Goal: Information Seeking & Learning: Learn about a topic

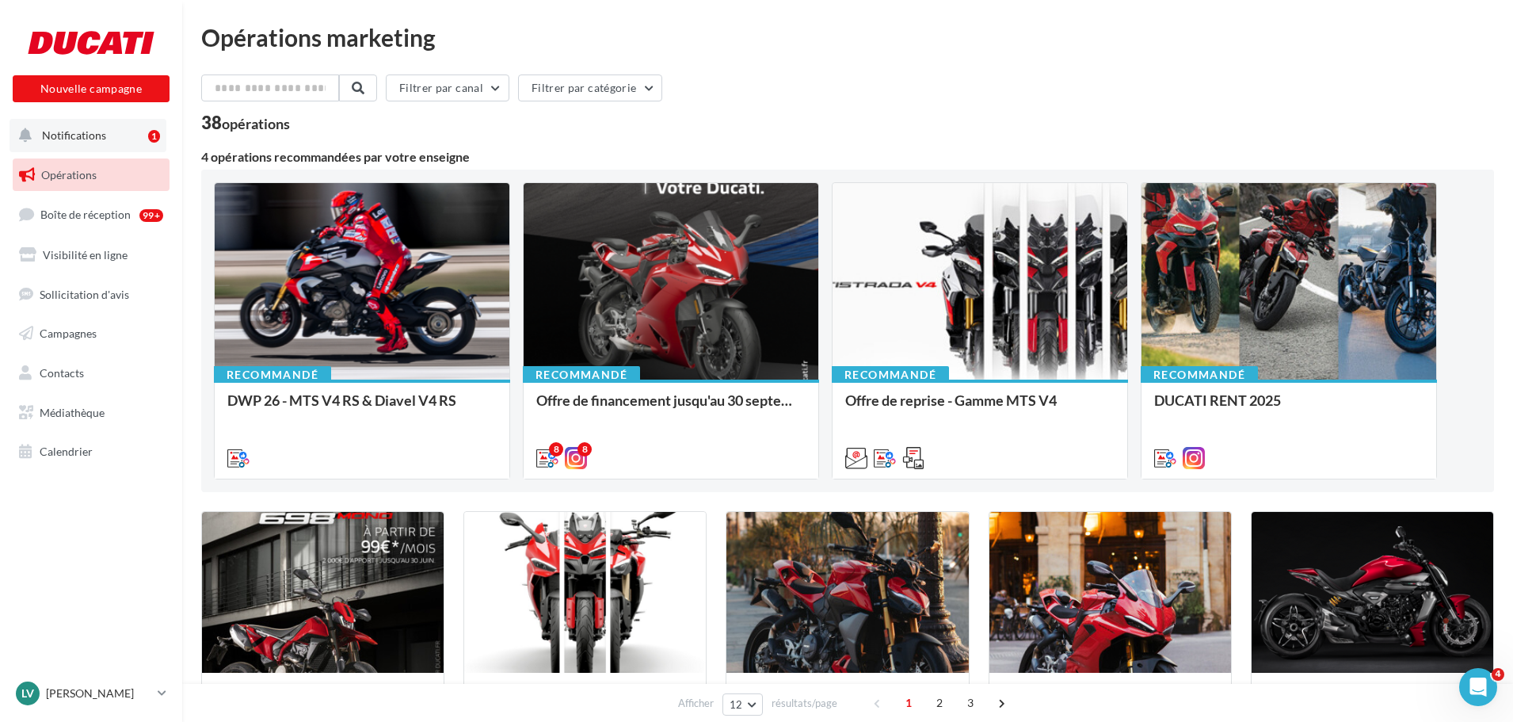
click at [100, 132] on span "Notifications" at bounding box center [74, 134] width 64 height 13
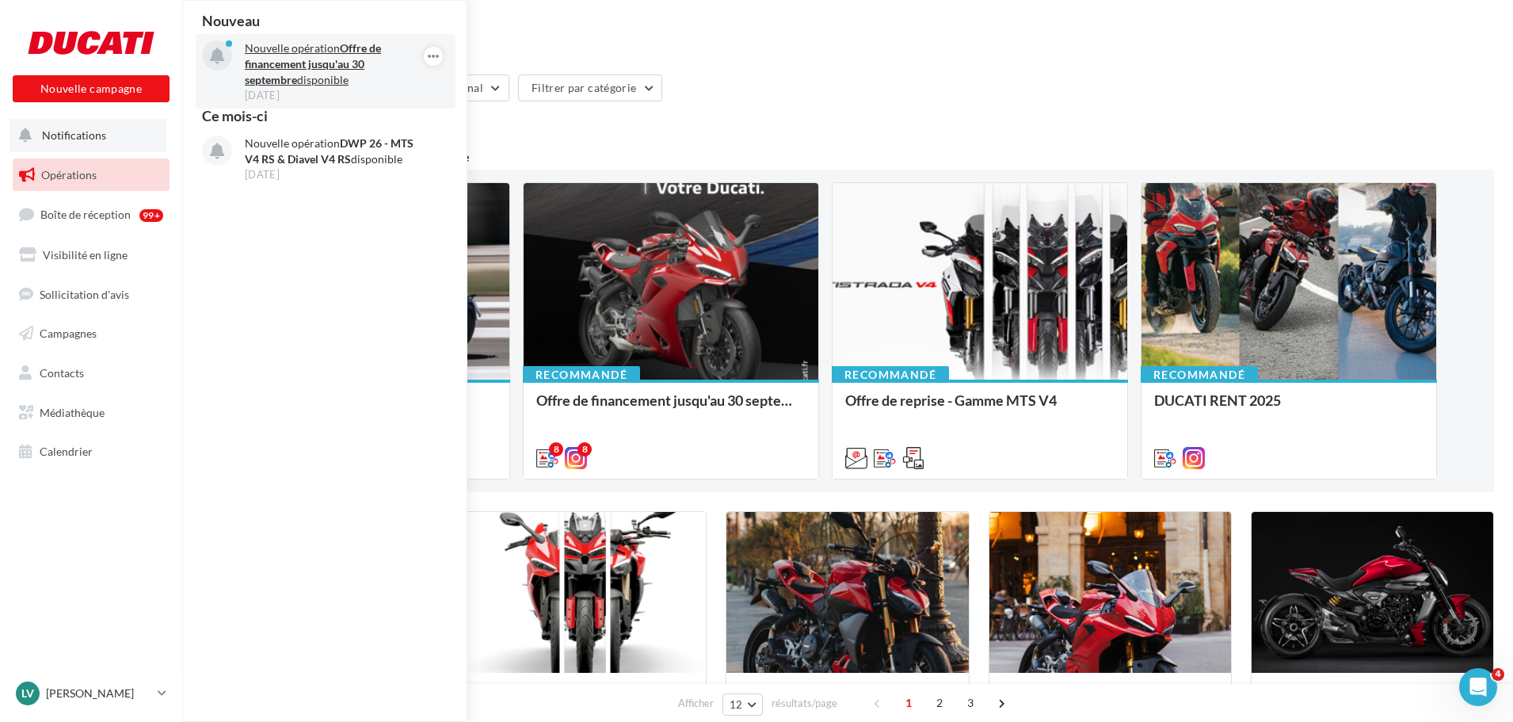
click at [353, 64] on strong "Offre de financement jusqu'au 30 septembre" at bounding box center [313, 63] width 136 height 45
click at [310, 55] on p "Nouvelle opération Offre de financement jusqu'au [DATE] disponible" at bounding box center [337, 64] width 184 height 48
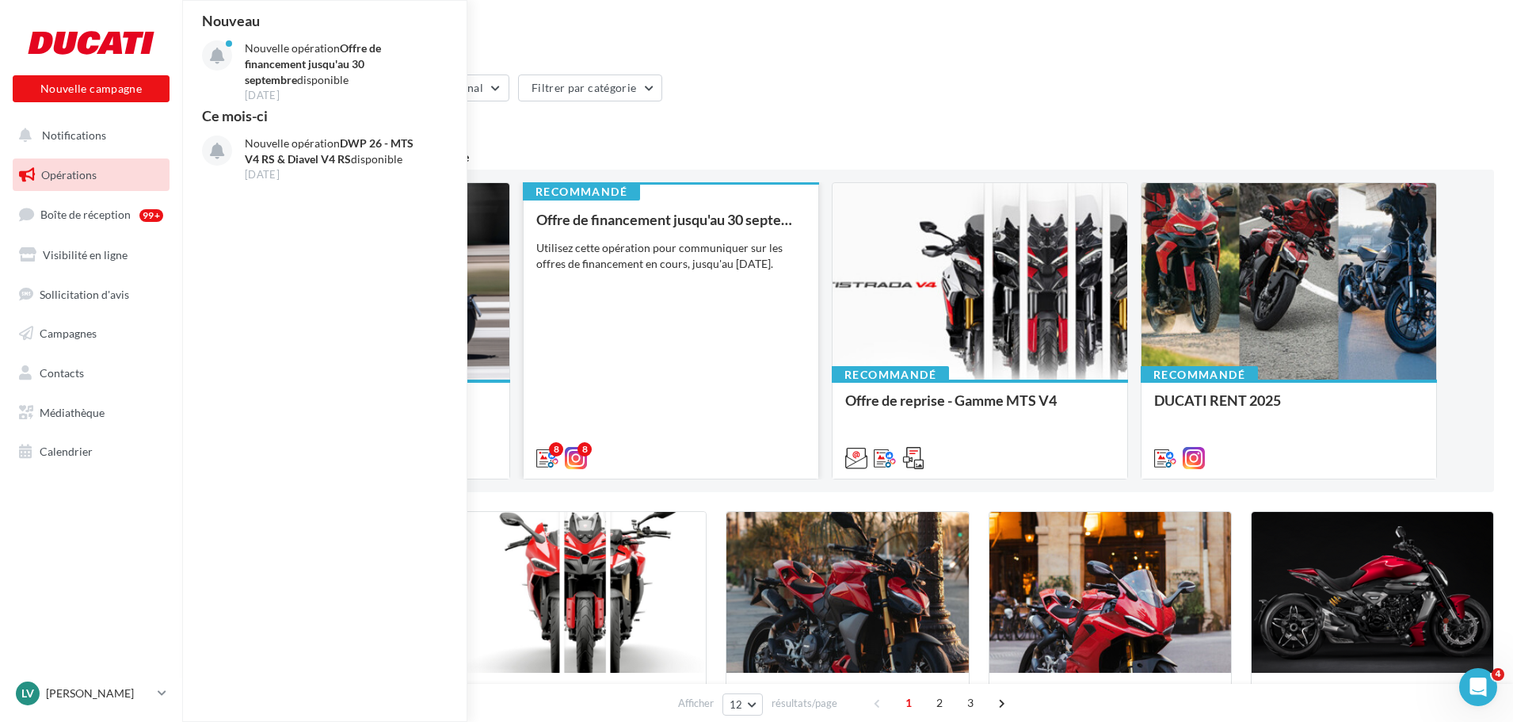
click at [610, 312] on div "Offre de financement jusqu'au [DATE] Utilisez cette opération pour communiquer …" at bounding box center [670, 338] width 269 height 253
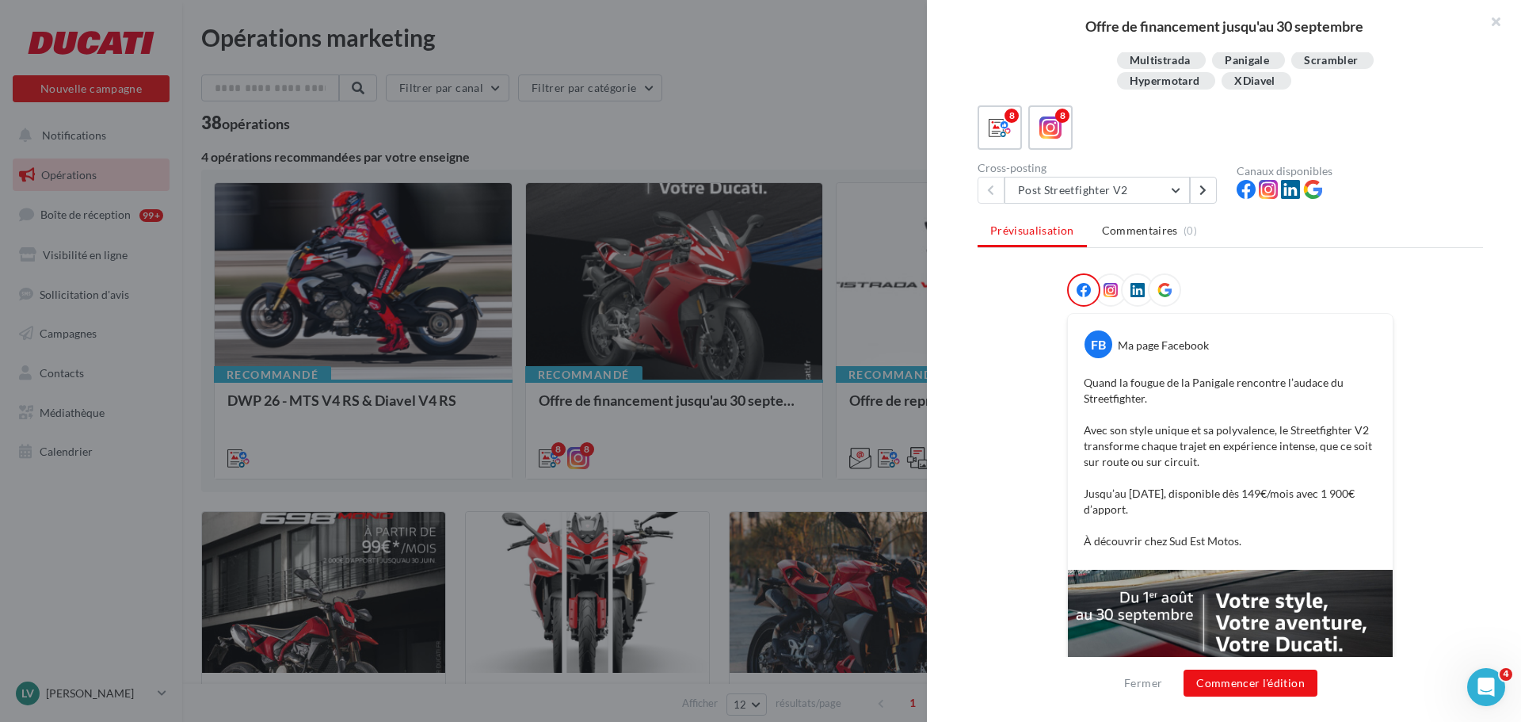
scroll to position [43, 0]
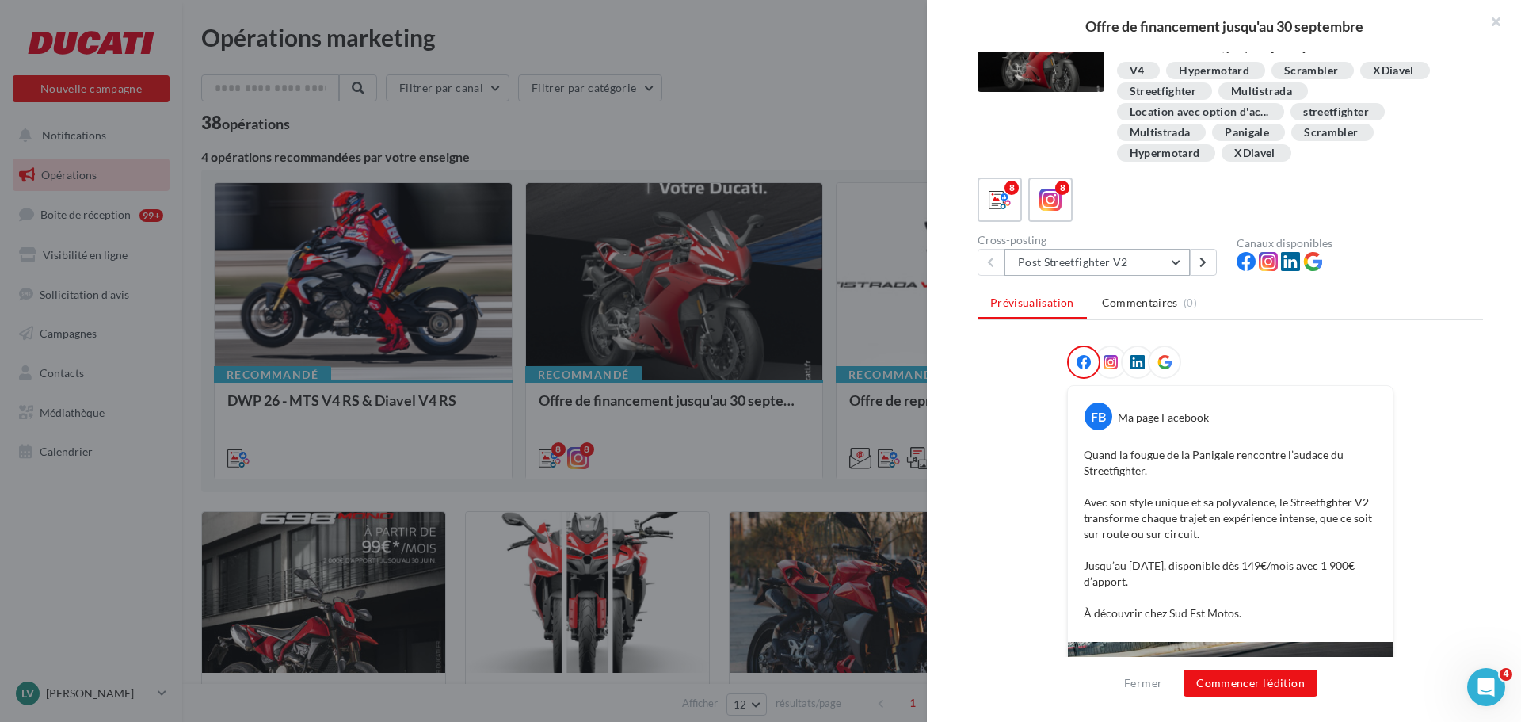
click at [1175, 261] on button "Post Streetfighter V2" at bounding box center [1097, 262] width 185 height 27
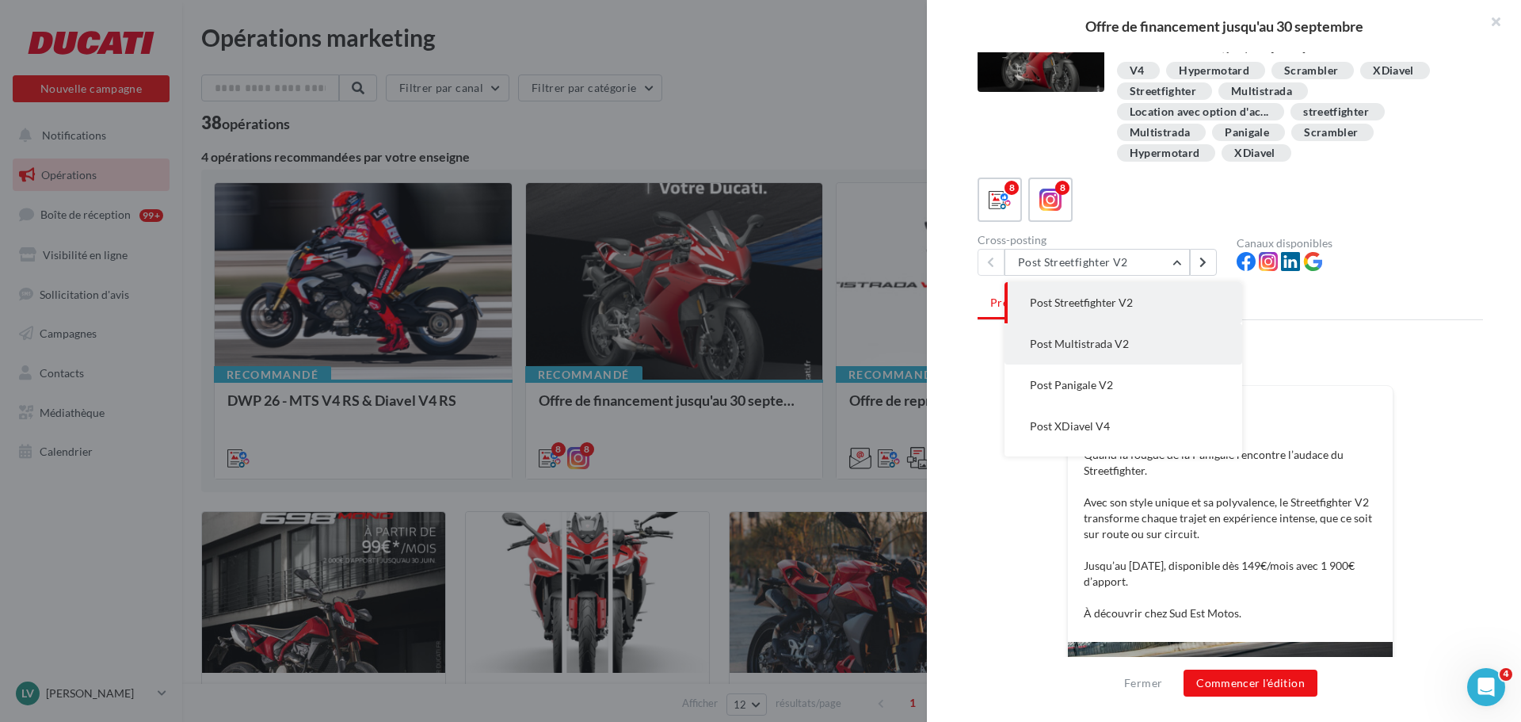
click at [1164, 342] on button "Post Multistrada V2" at bounding box center [1124, 343] width 238 height 41
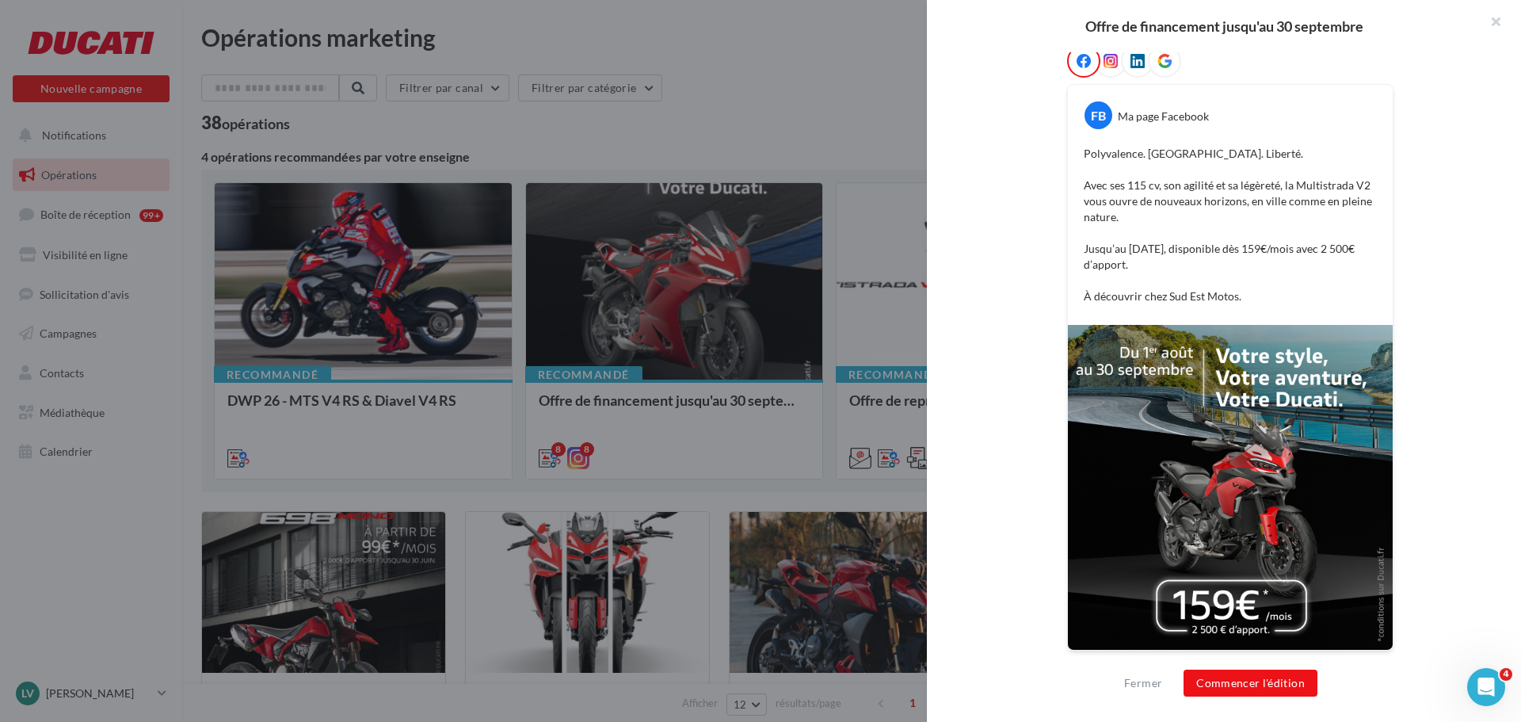
scroll to position [0, 0]
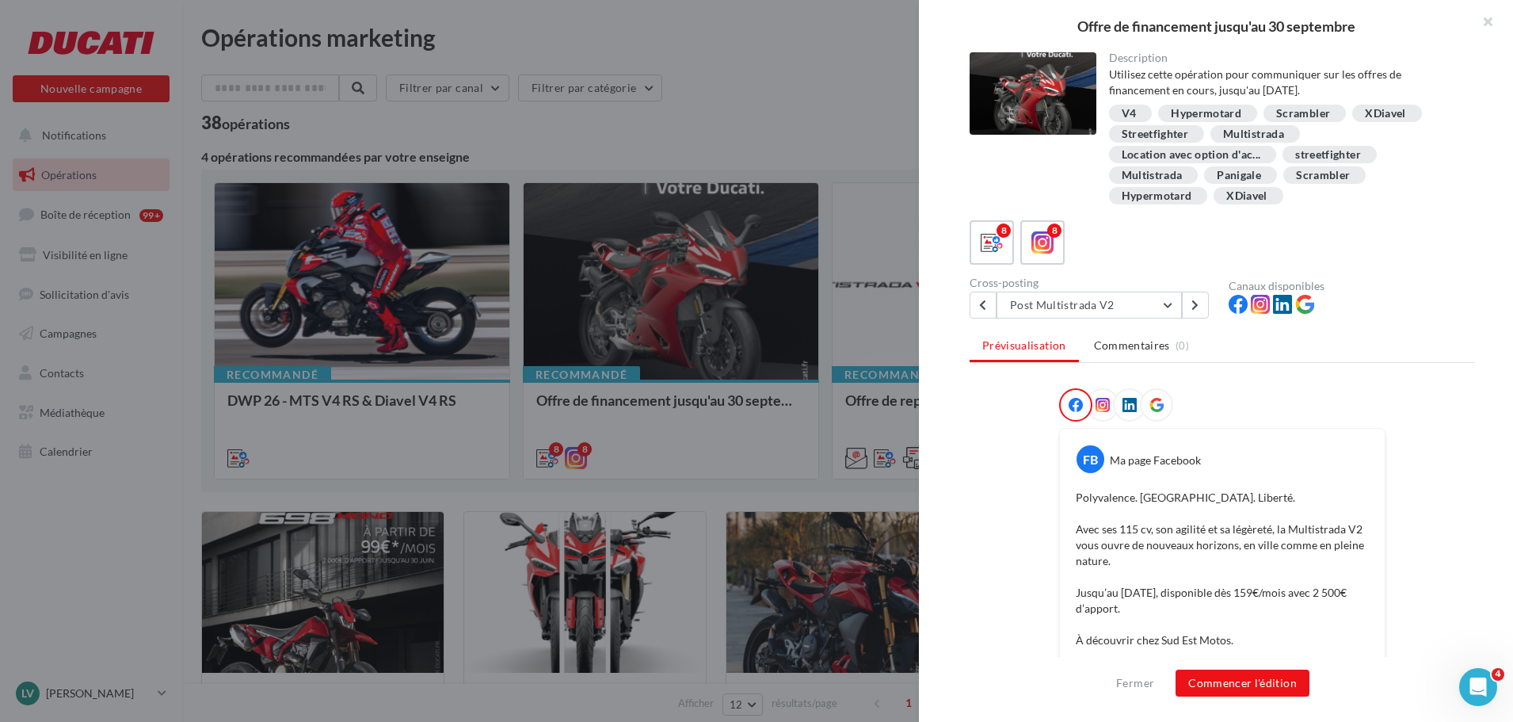
click at [666, 46] on div at bounding box center [756, 361] width 1513 height 722
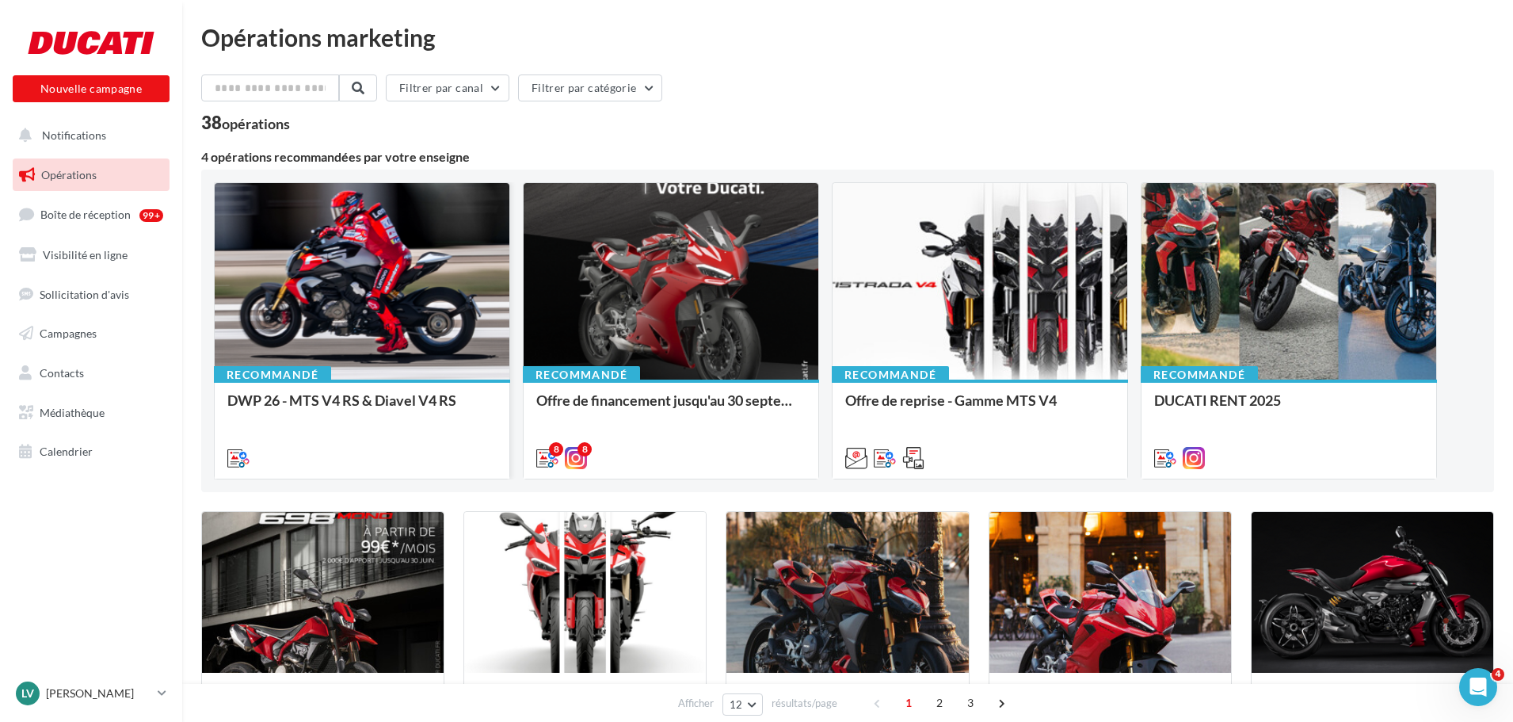
click at [346, 290] on div at bounding box center [362, 282] width 295 height 198
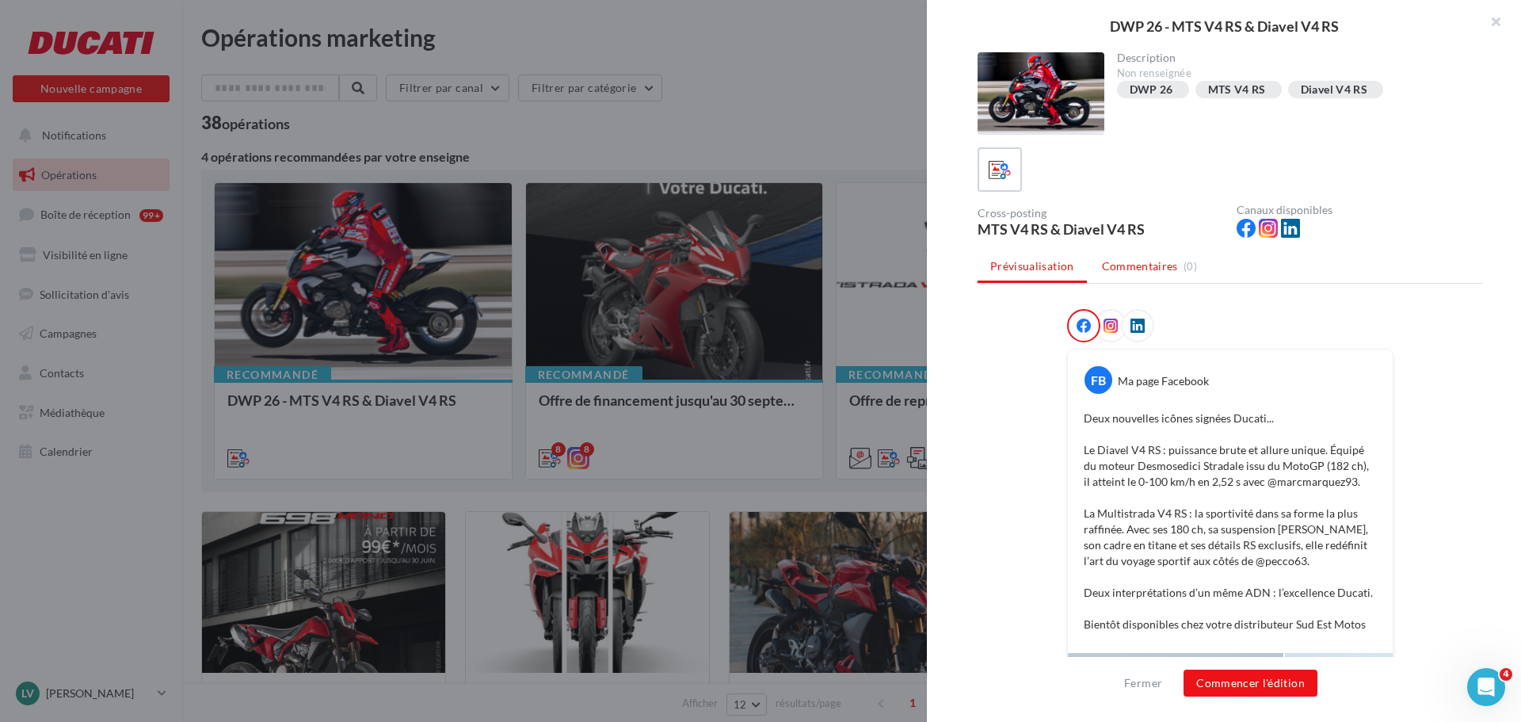
click at [1140, 269] on span "Commentaires" at bounding box center [1140, 266] width 76 height 16
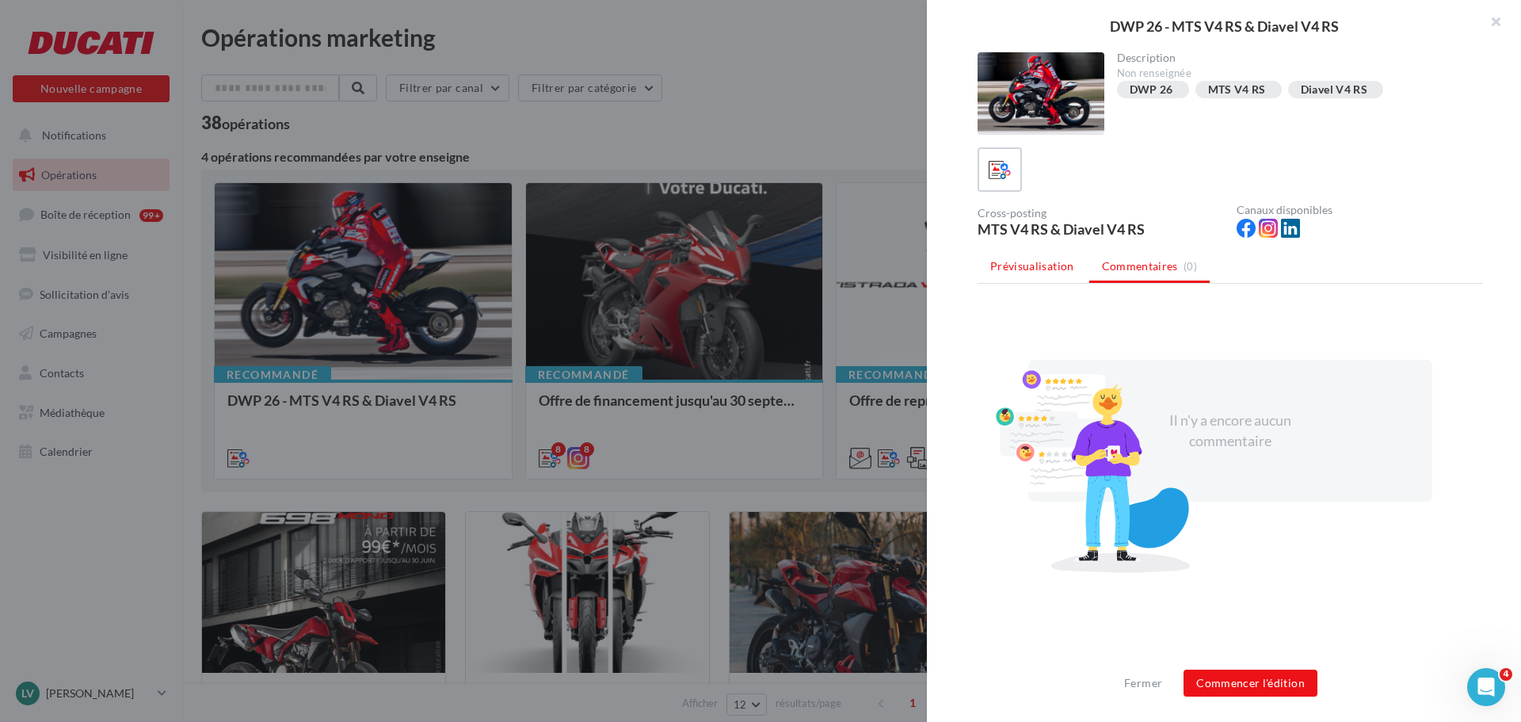
click at [1032, 273] on li "Prévisualisation" at bounding box center [1032, 266] width 109 height 29
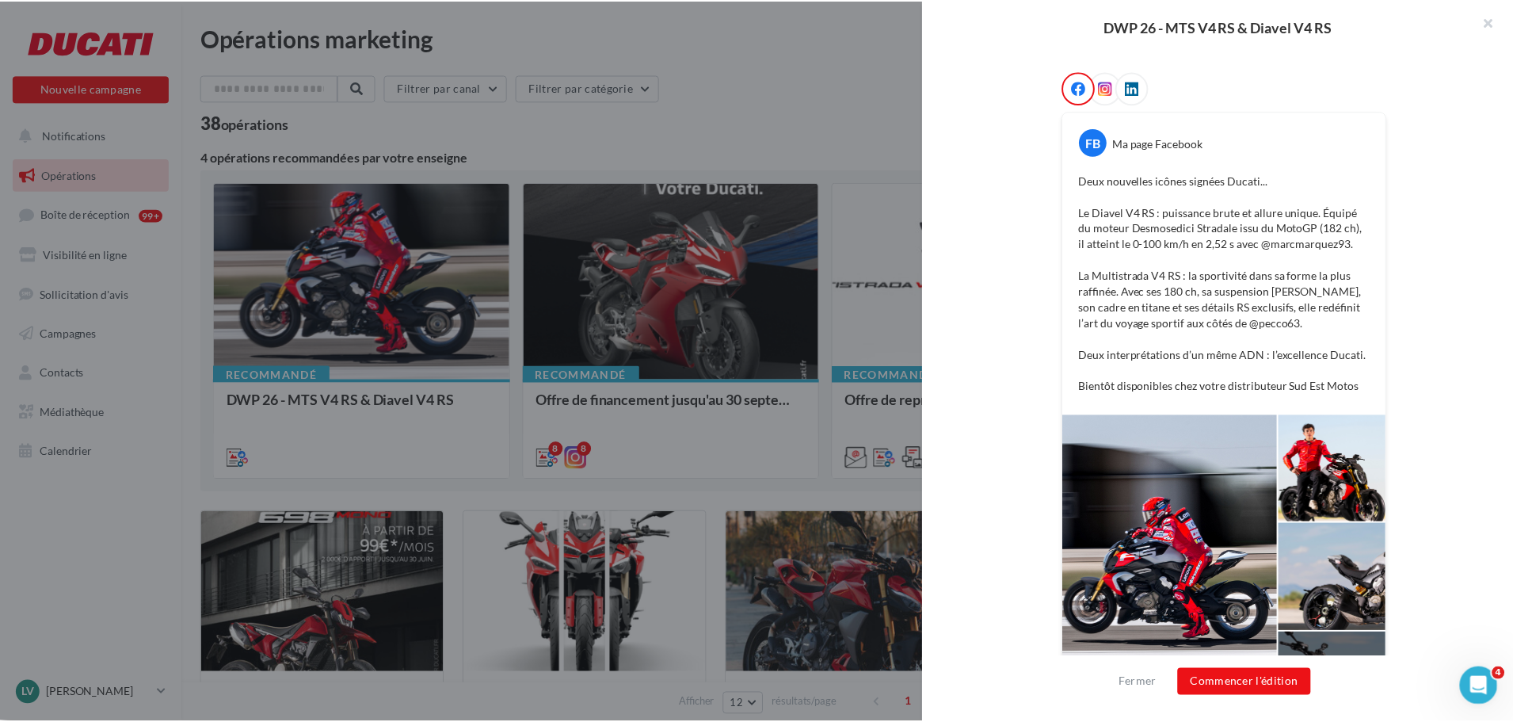
scroll to position [328, 0]
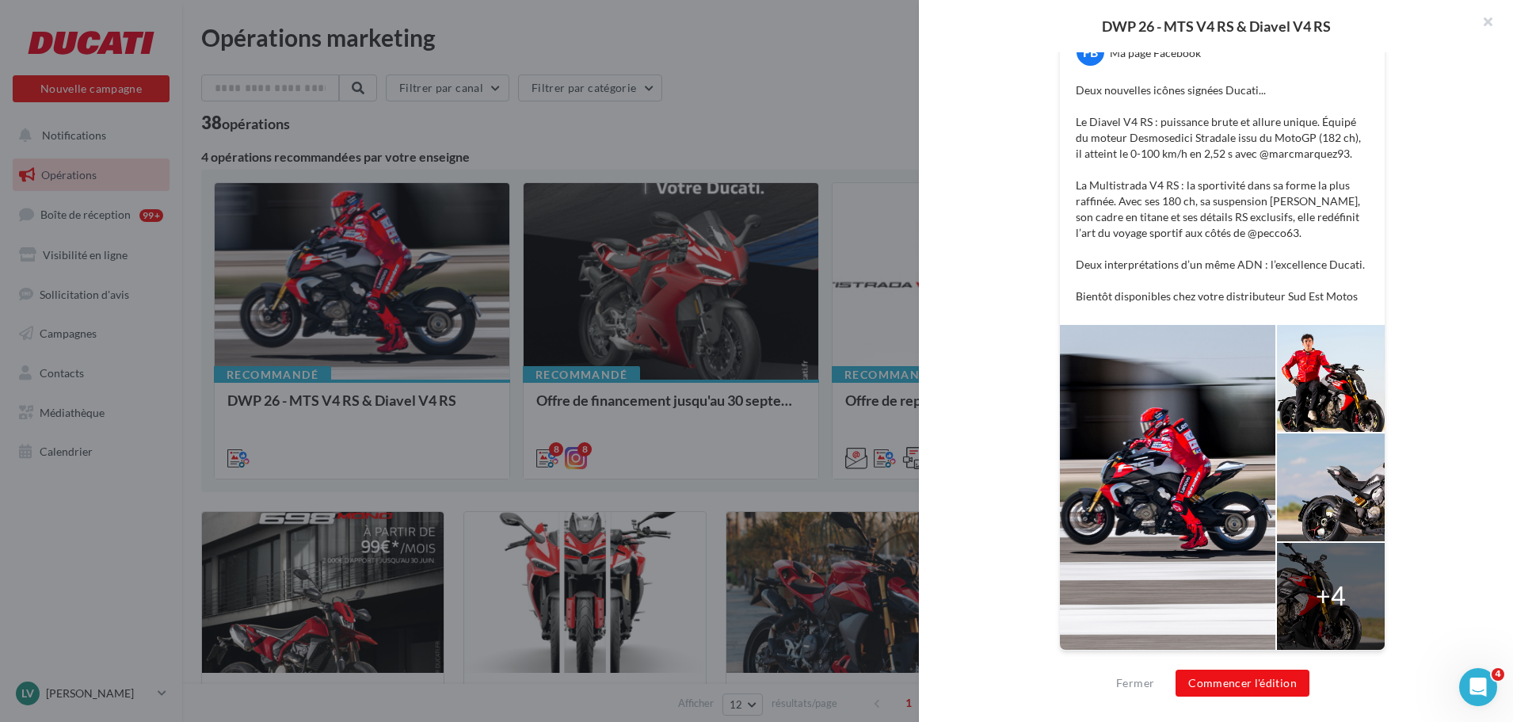
click at [760, 124] on div at bounding box center [756, 361] width 1513 height 722
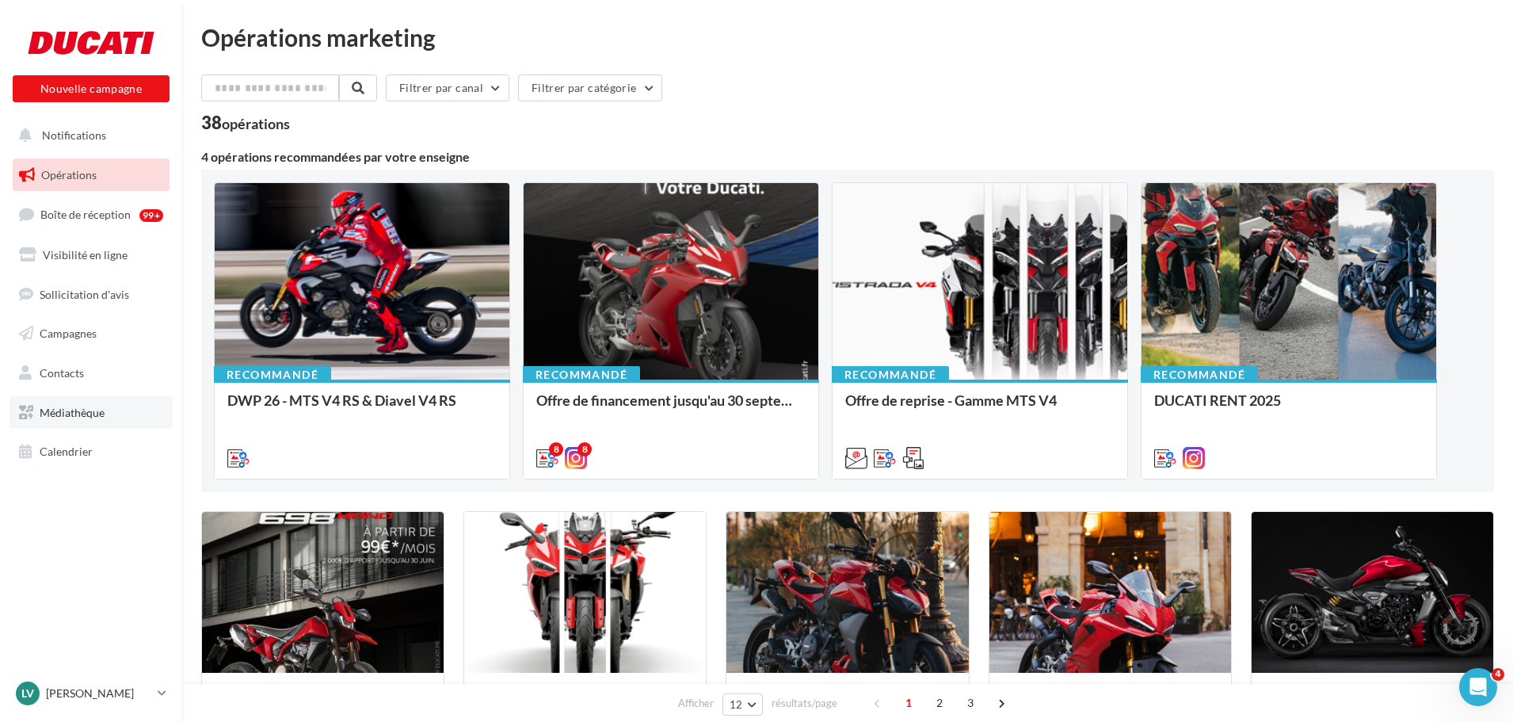
click at [73, 421] on link "Médiathèque" at bounding box center [91, 412] width 163 height 33
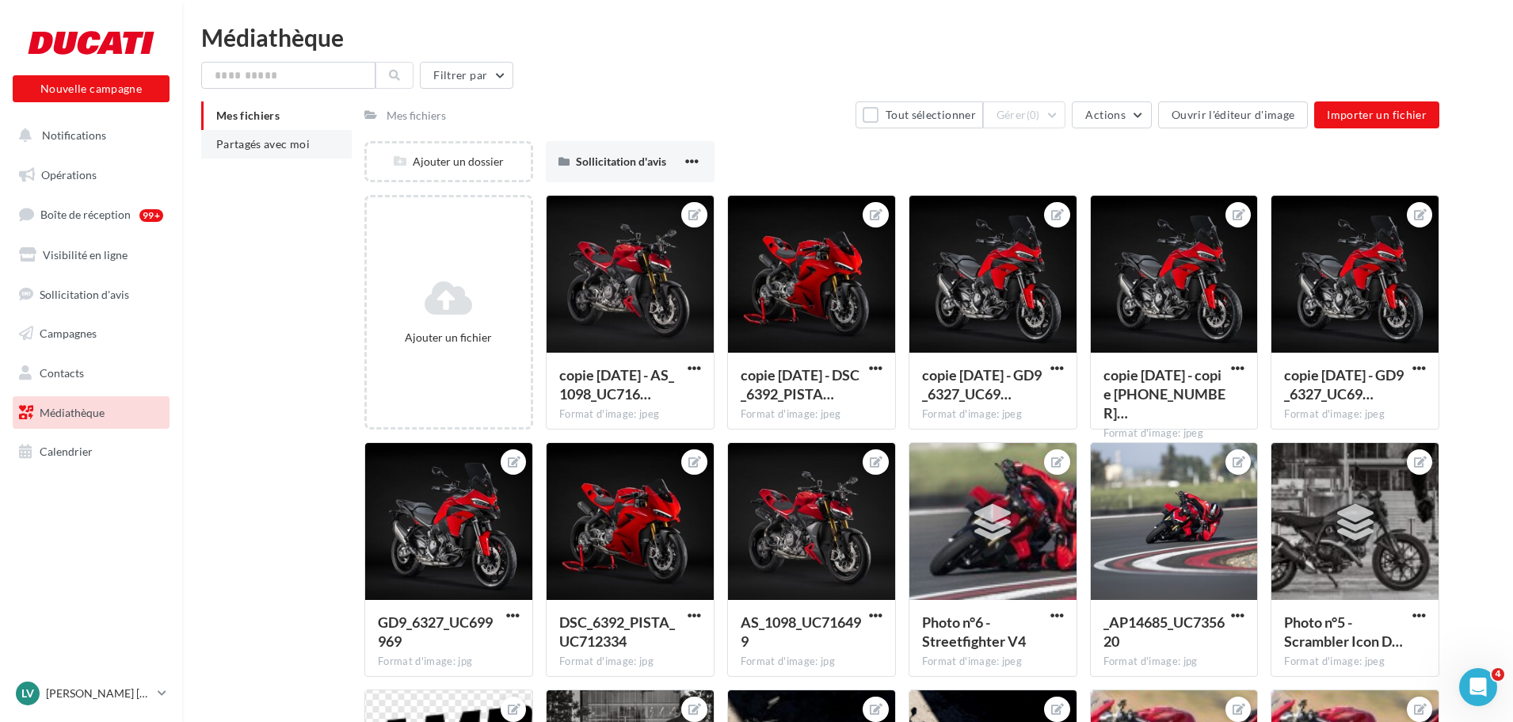
click at [254, 147] on span "Partagés avec moi" at bounding box center [262, 143] width 93 height 13
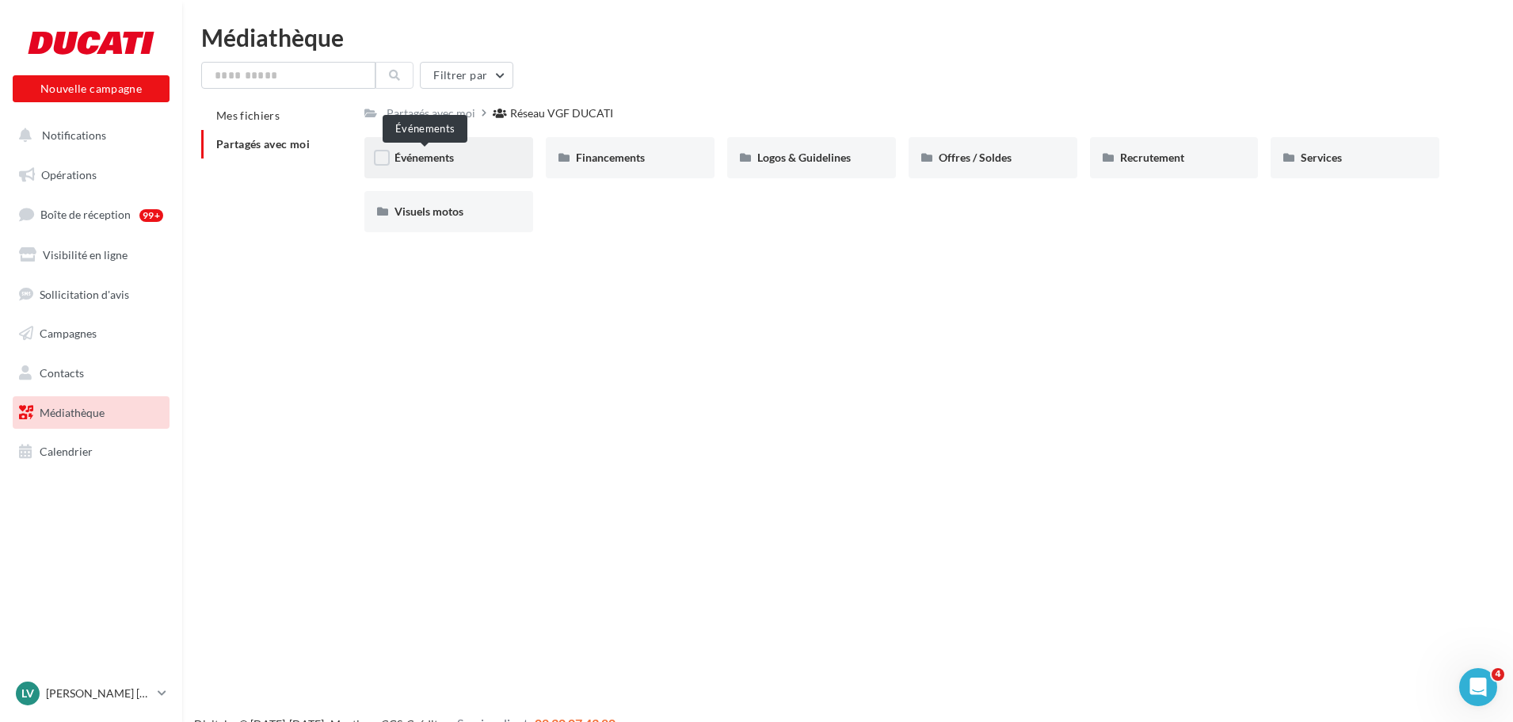
click at [435, 158] on span "Événements" at bounding box center [424, 157] width 59 height 13
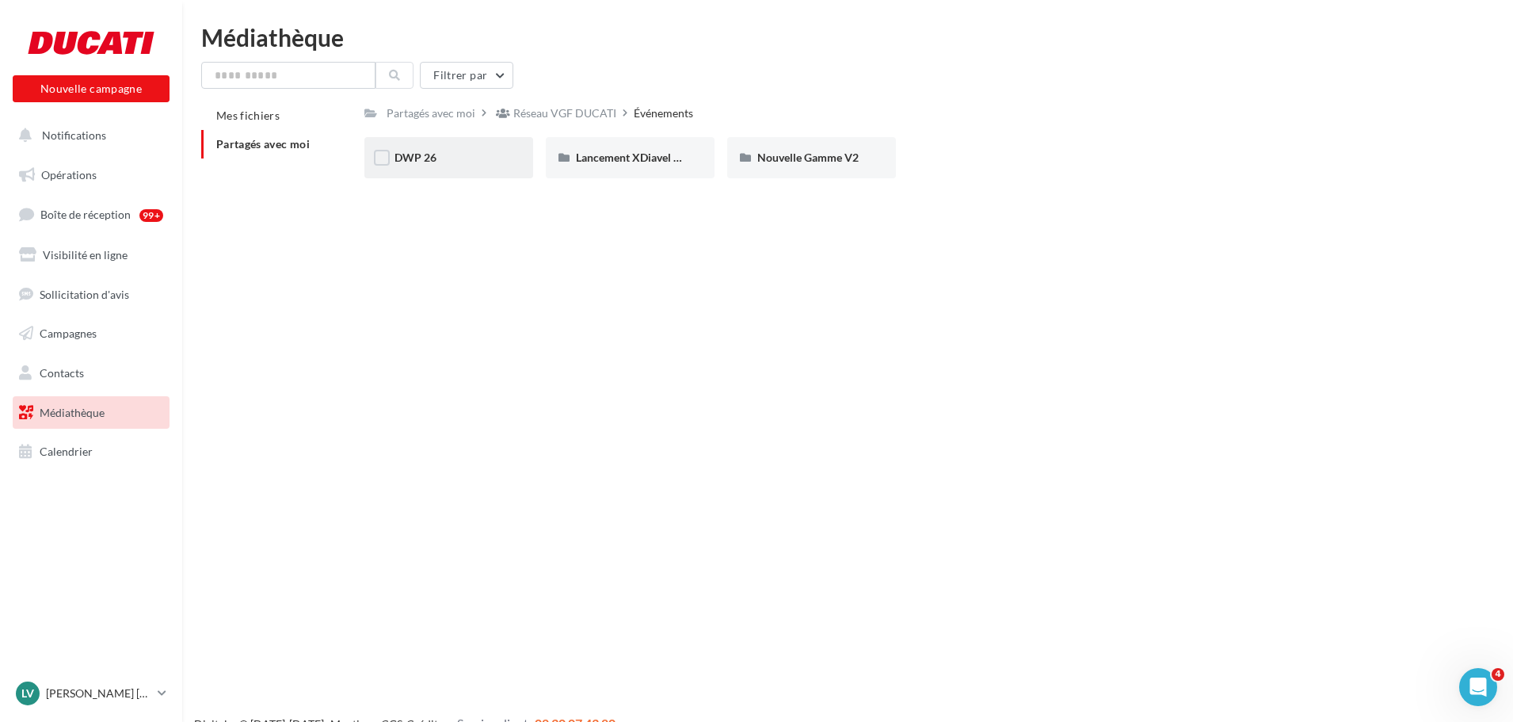
click at [423, 145] on div "DWP 26" at bounding box center [448, 157] width 169 height 41
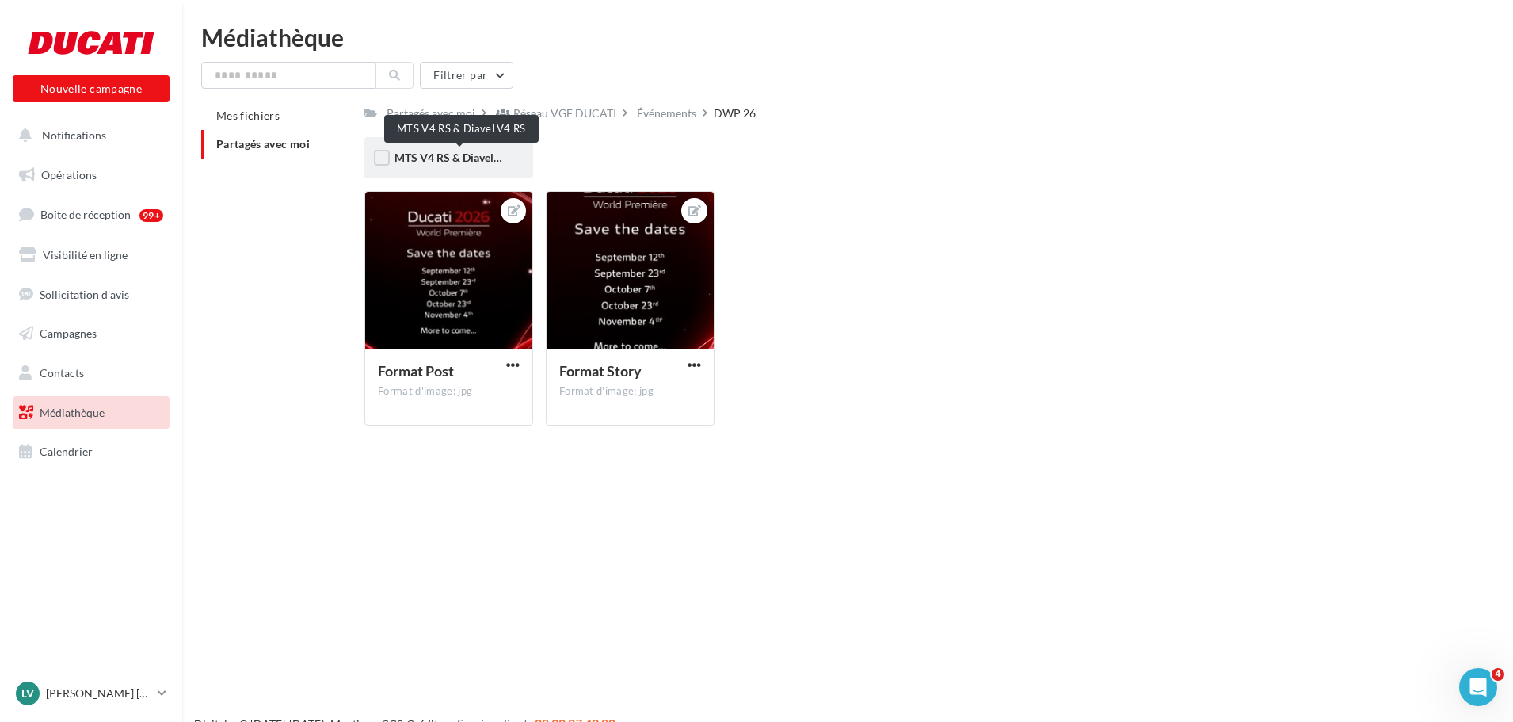
click at [449, 151] on span "MTS V4 RS & Diavel V4 RS" at bounding box center [461, 157] width 132 height 13
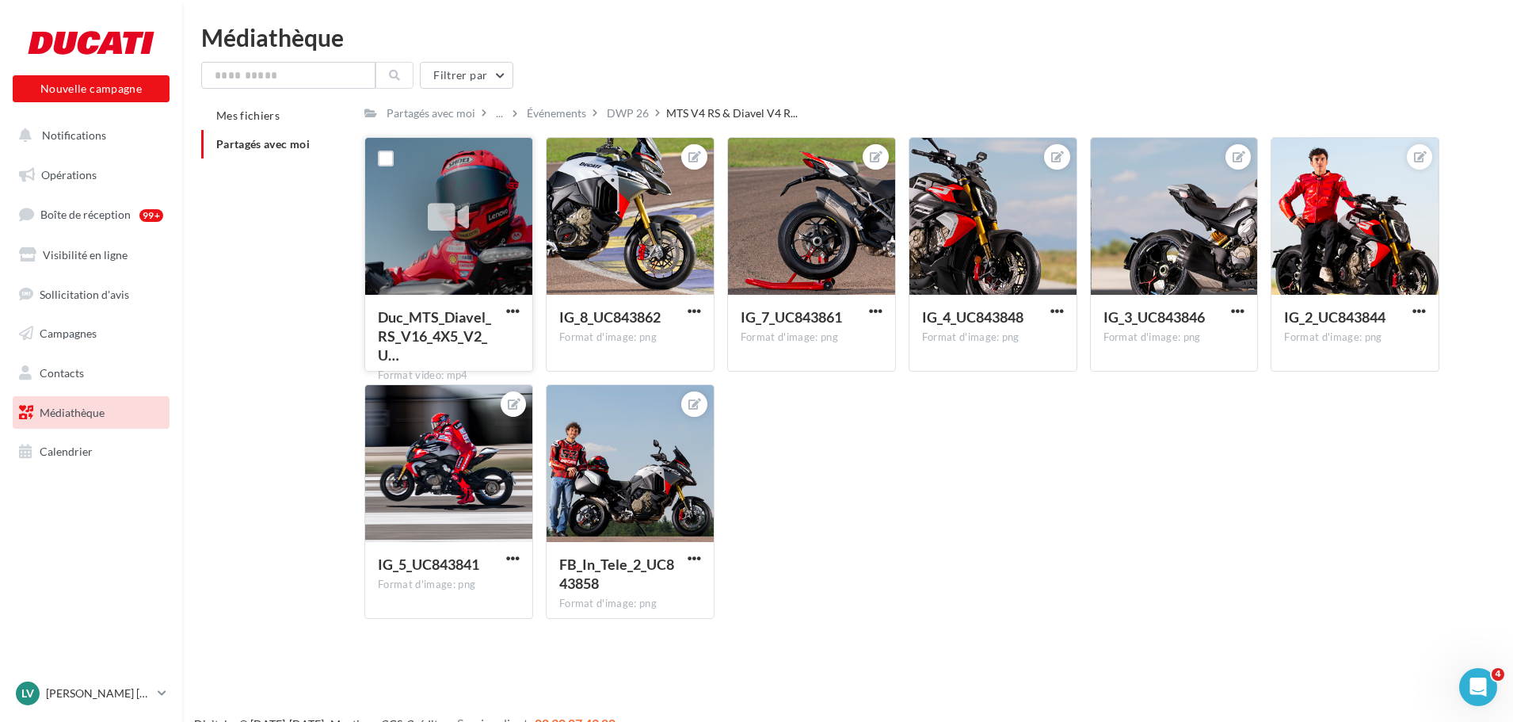
click at [490, 216] on div at bounding box center [448, 217] width 167 height 158
click at [1116, 551] on div "Duc_MTS_Diavel_RS_V16_4X5_V2_U… Format video: mp4 Duc_MTS_Diavel_RS_V16_4X5_V2_…" at bounding box center [908, 384] width 1088 height 494
click at [473, 273] on div at bounding box center [448, 217] width 167 height 158
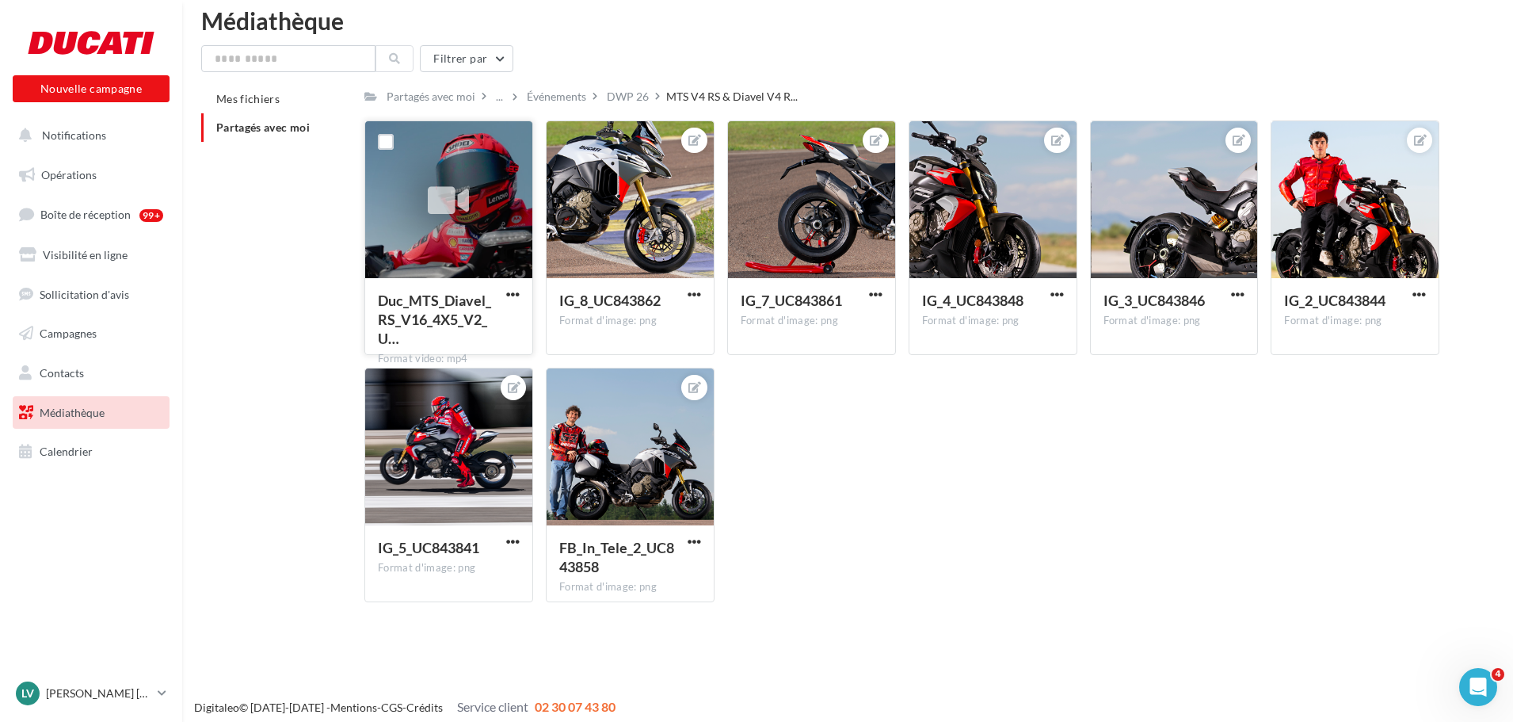
scroll to position [25, 0]
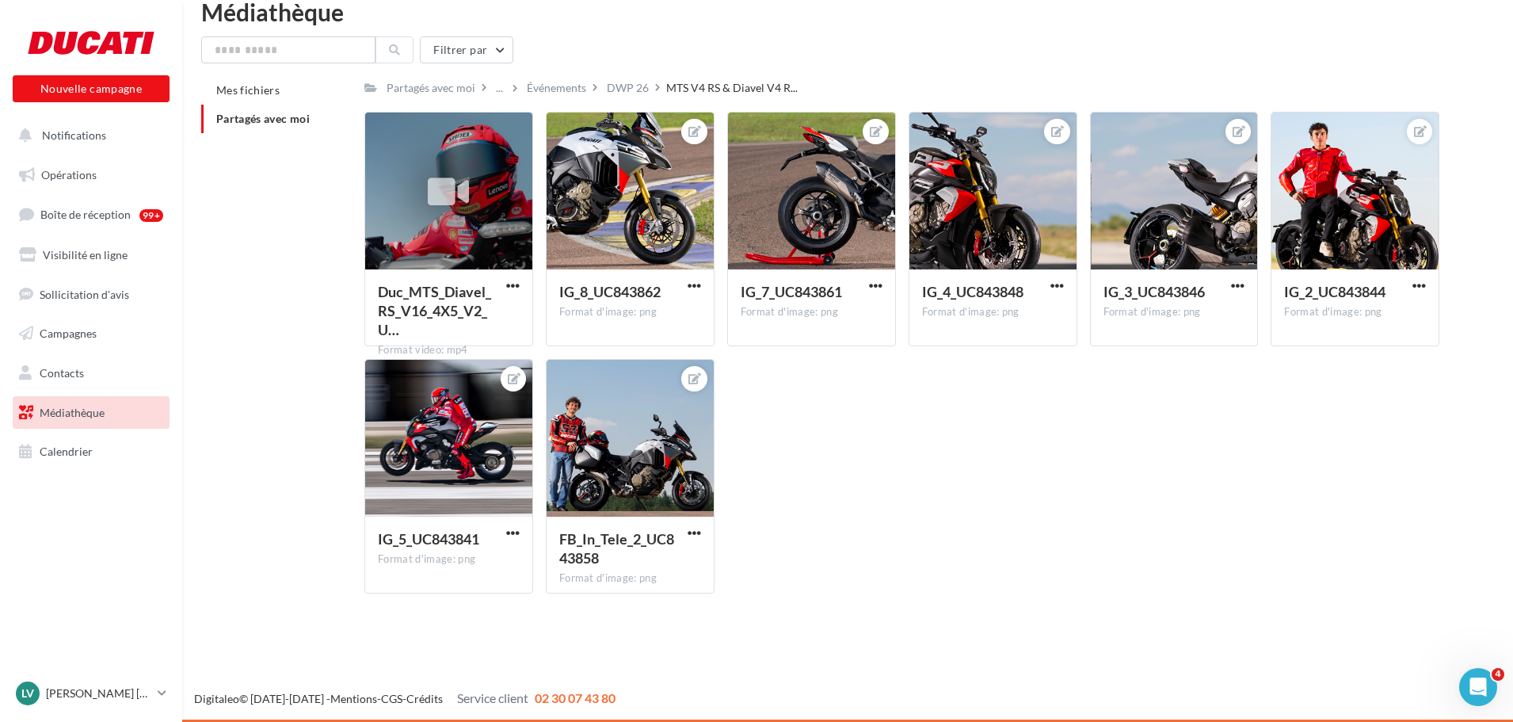
click at [958, 411] on div "Duc_MTS_Diavel_RS_V16_4X5_V2_U… Format video: mp4 Duc_MTS_Diavel_RS_V16_4X5_V2_…" at bounding box center [908, 359] width 1088 height 494
